Goal: Find specific page/section: Find specific page/section

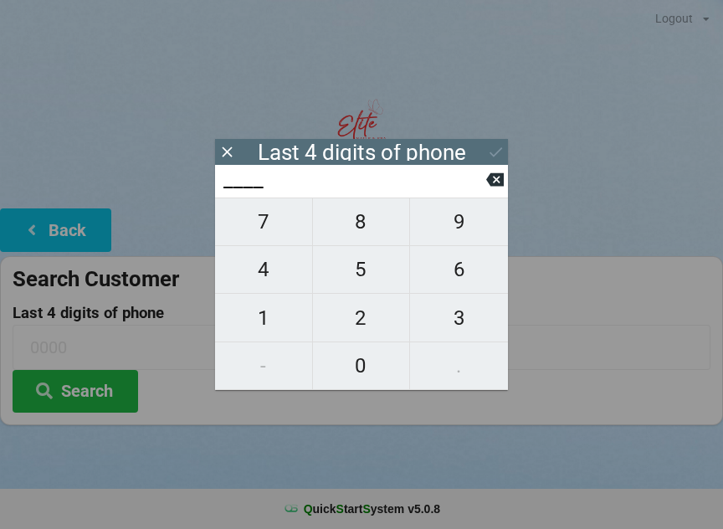
click at [265, 274] on span "4" at bounding box center [263, 269] width 97 height 35
type input "4___"
click at [466, 227] on span "9" at bounding box center [459, 221] width 98 height 35
type input "49__"
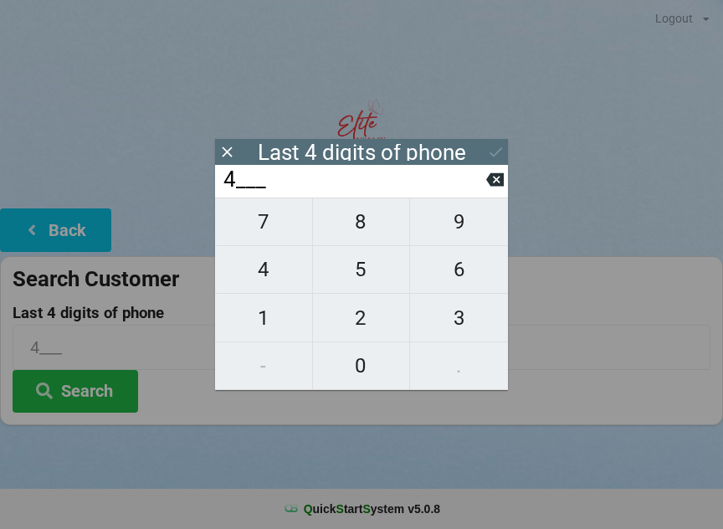
type input "49__"
click at [357, 316] on span "2" at bounding box center [361, 318] width 97 height 35
type input "492_"
click at [363, 274] on span "5" at bounding box center [361, 269] width 97 height 35
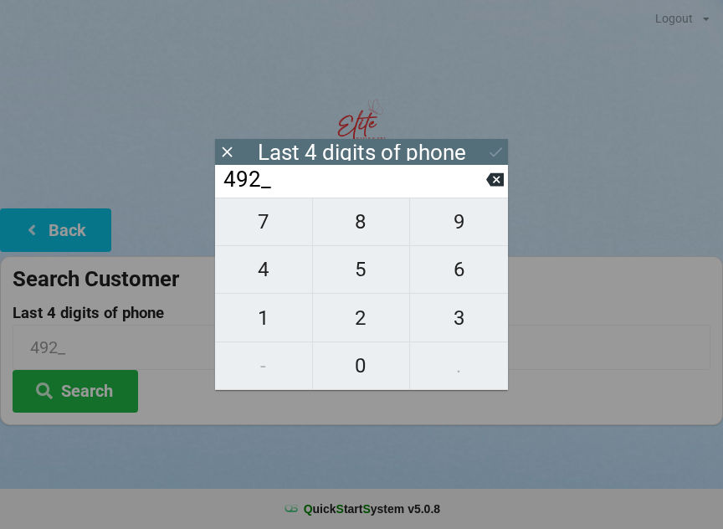
type input "4925"
click at [491, 154] on icon at bounding box center [496, 152] width 18 height 18
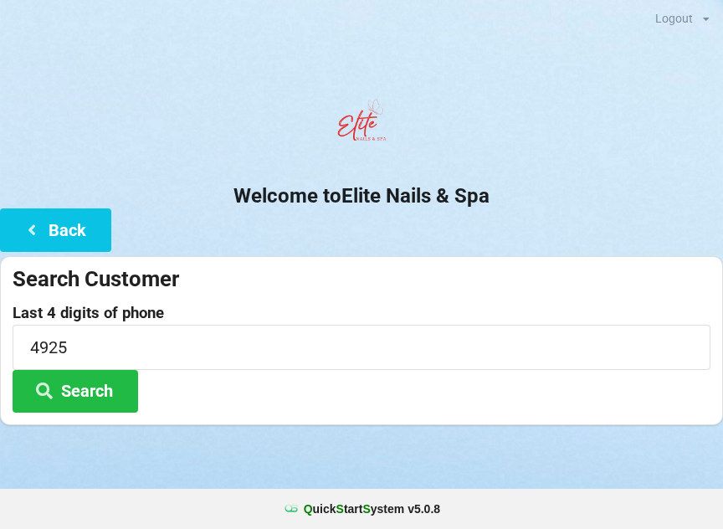
click at [91, 390] on button "Search" at bounding box center [76, 391] width 126 height 43
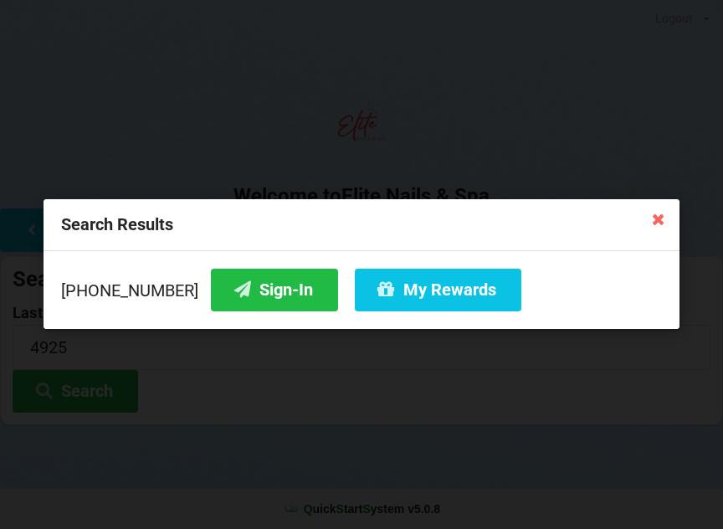
click at [239, 296] on button "Sign-In" at bounding box center [274, 290] width 127 height 43
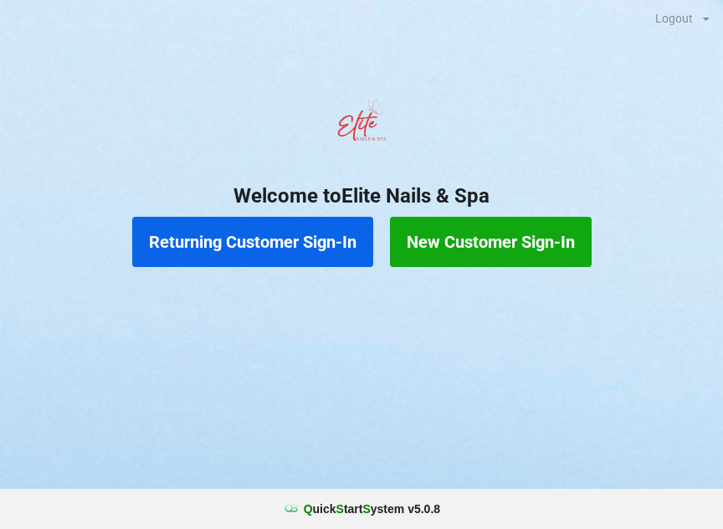
click at [269, 242] on button "Returning Customer Sign-In" at bounding box center [252, 242] width 241 height 50
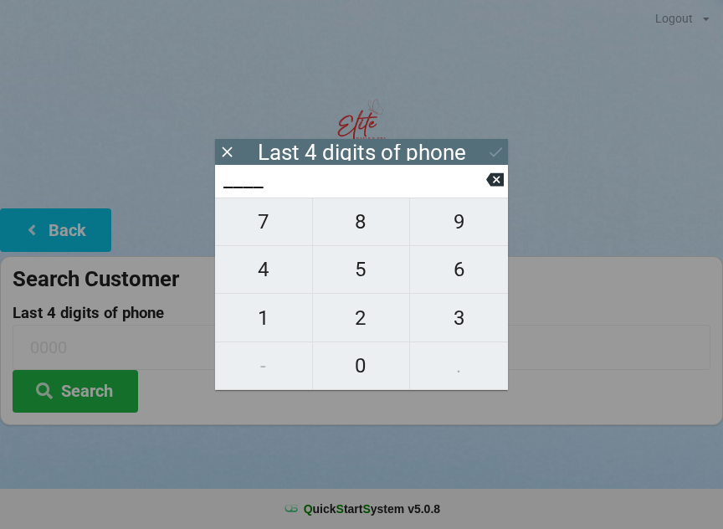
click at [267, 273] on span "4" at bounding box center [263, 269] width 97 height 35
type input "4___"
click at [364, 367] on span "0" at bounding box center [361, 365] width 97 height 35
type input "40__"
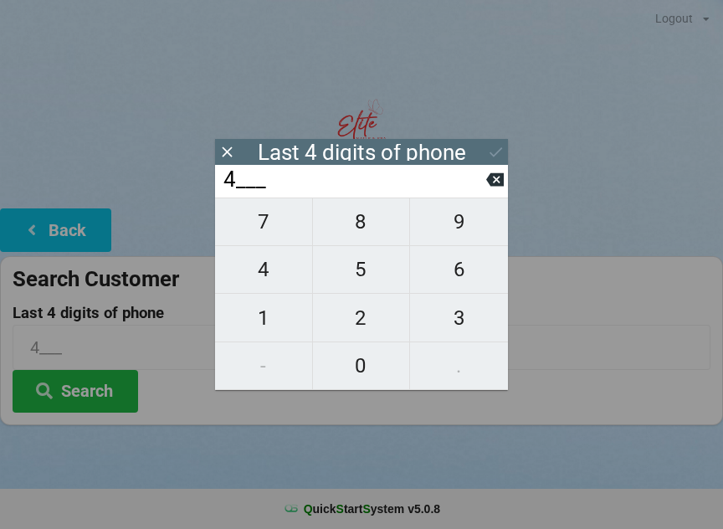
type input "40__"
click at [267, 270] on span "4" at bounding box center [263, 269] width 97 height 35
type input "404_"
click at [469, 228] on span "9" at bounding box center [459, 221] width 98 height 35
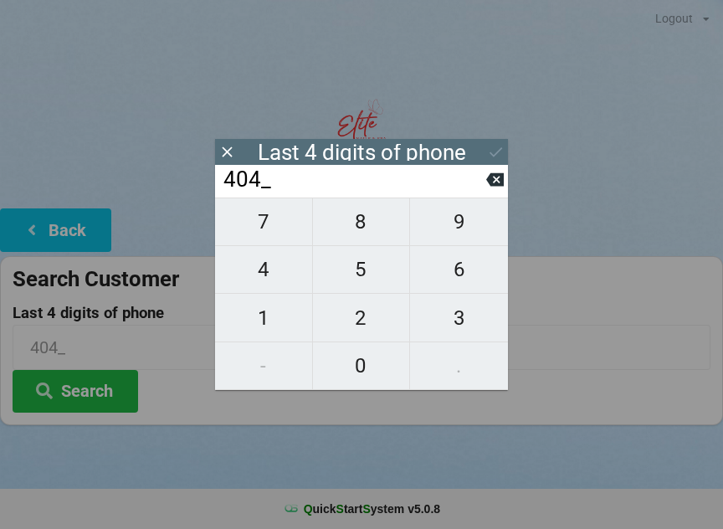
type input "4049"
click at [500, 151] on icon at bounding box center [496, 152] width 13 height 10
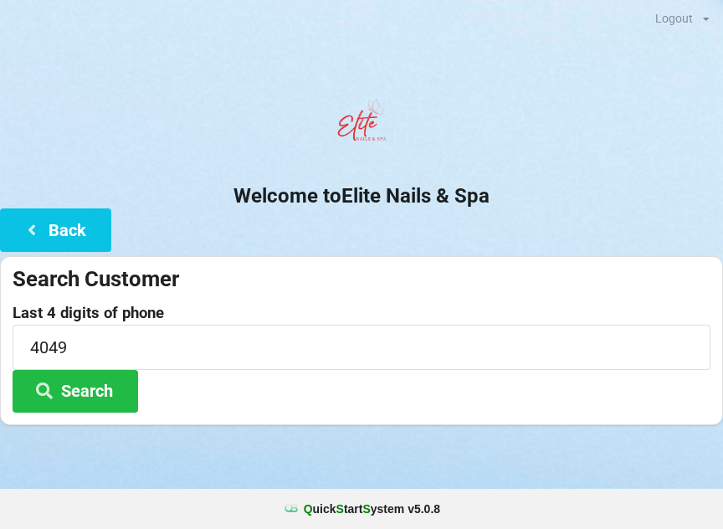
click at [90, 387] on button "Search" at bounding box center [76, 391] width 126 height 43
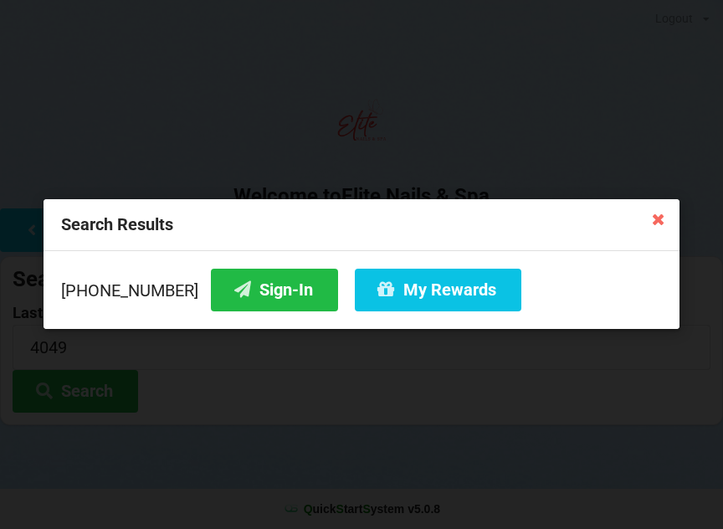
click at [256, 298] on button "Sign-In" at bounding box center [274, 290] width 127 height 43
